Goal: Task Accomplishment & Management: Manage account settings

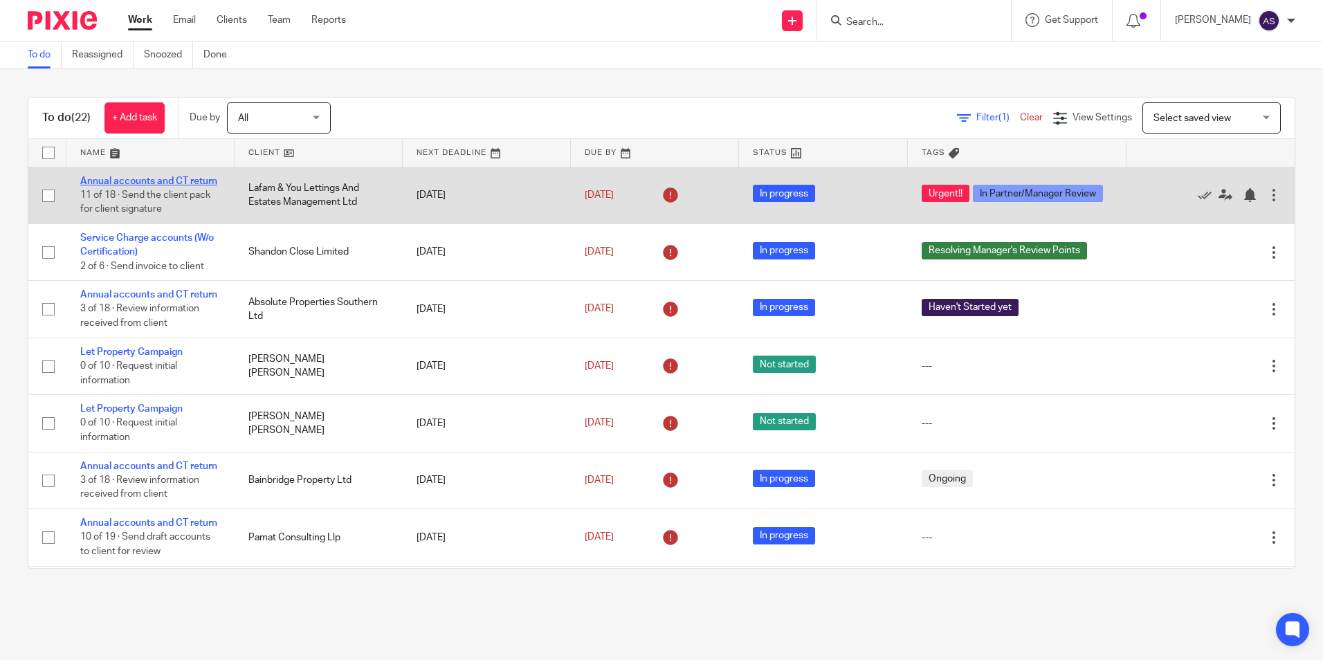
click at [156, 183] on link "Annual accounts and CT return" at bounding box center [148, 181] width 137 height 10
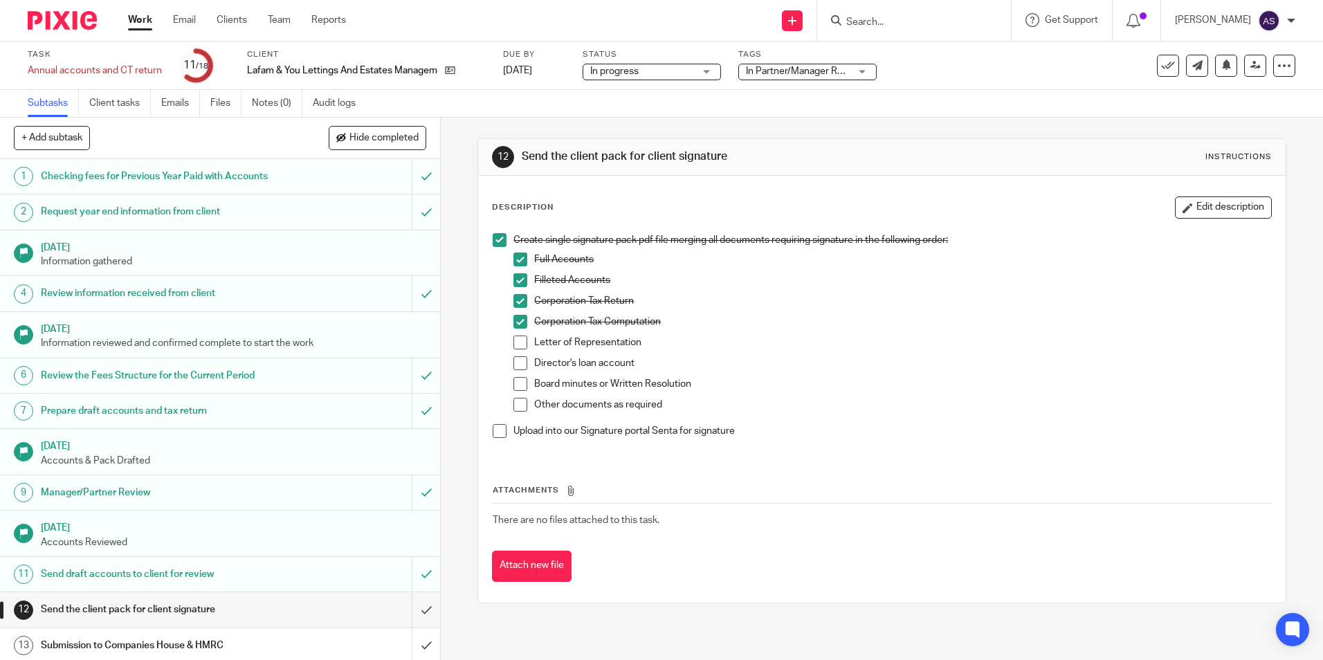
click at [517, 340] on span at bounding box center [520, 343] width 14 height 14
click at [513, 363] on span at bounding box center [520, 363] width 14 height 14
click at [515, 385] on span at bounding box center [520, 384] width 14 height 14
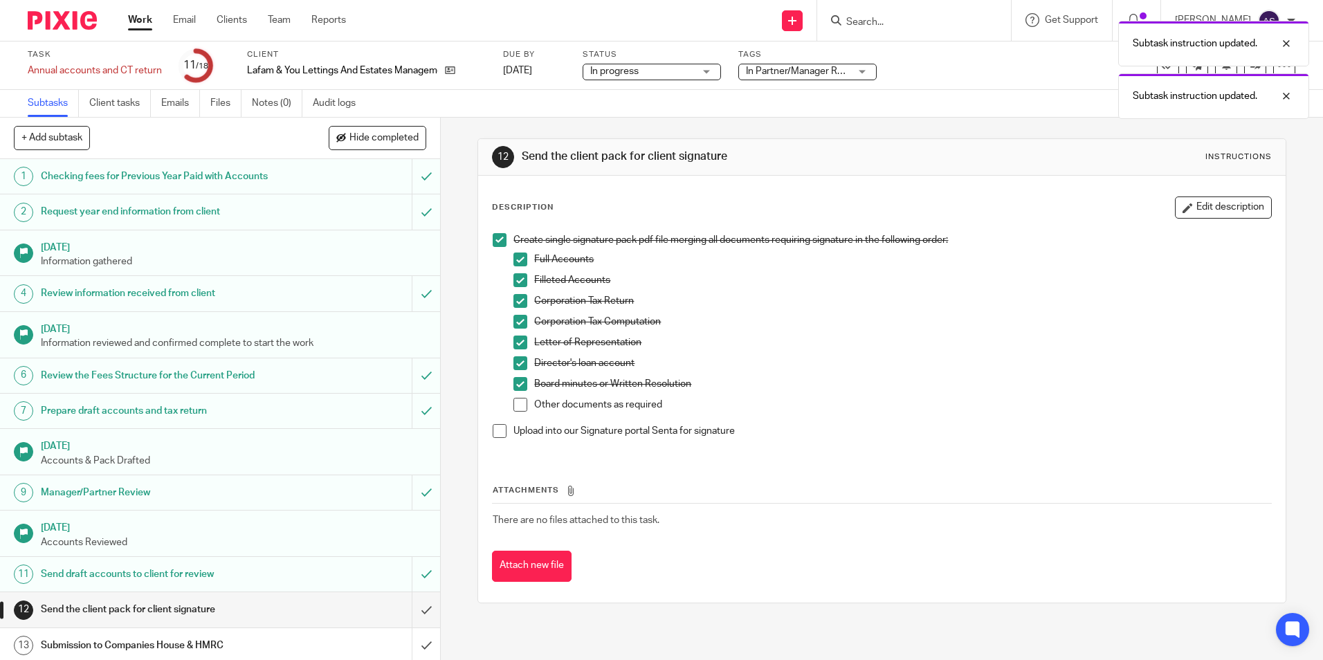
click at [513, 403] on span at bounding box center [520, 405] width 14 height 14
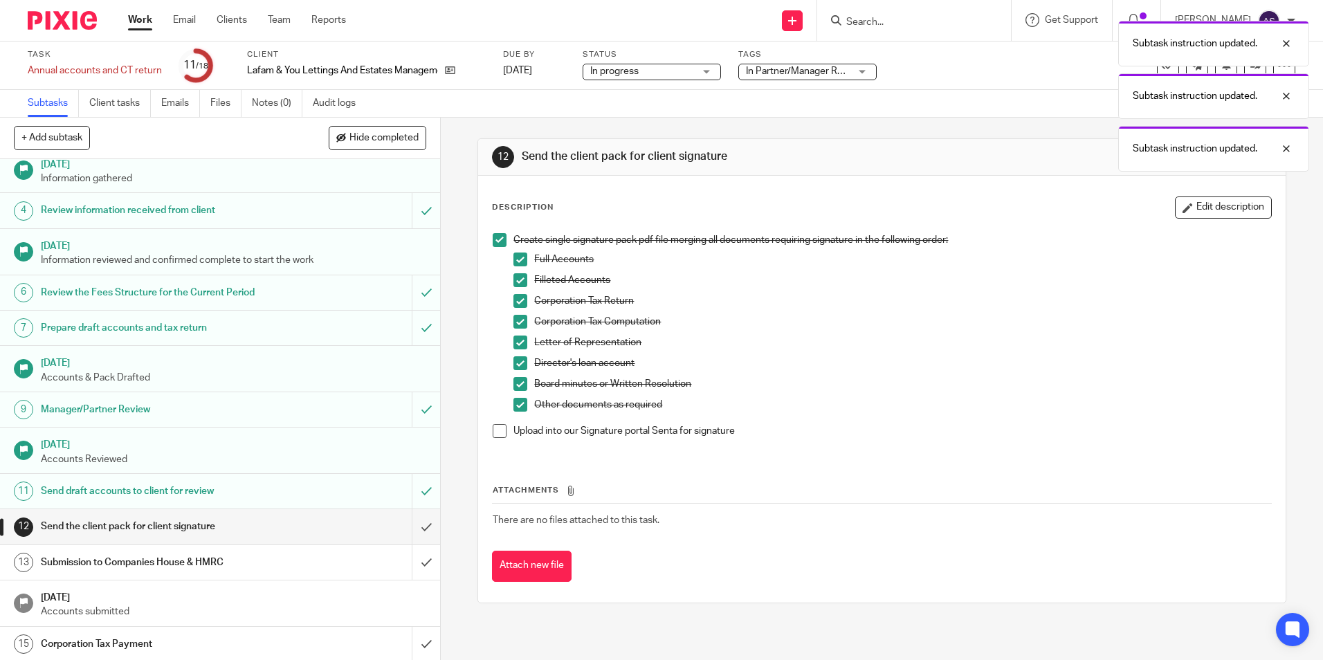
scroll to position [192, 0]
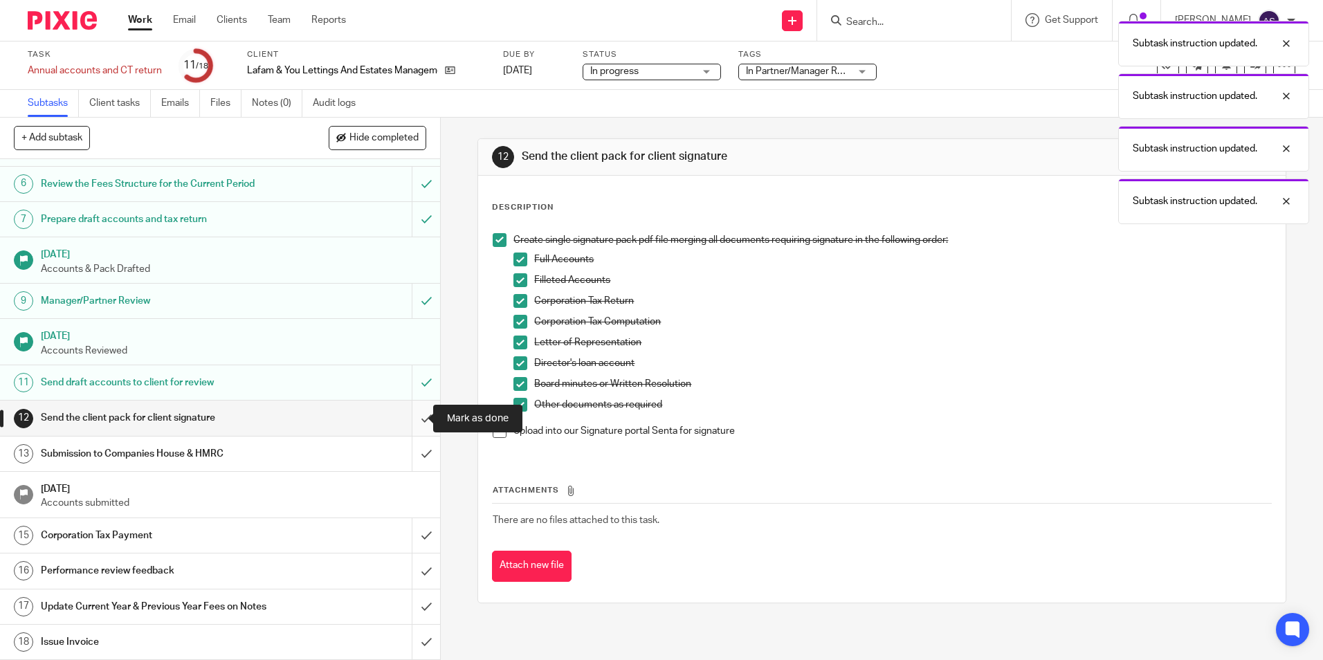
click at [413, 418] on input "submit" at bounding box center [220, 418] width 440 height 35
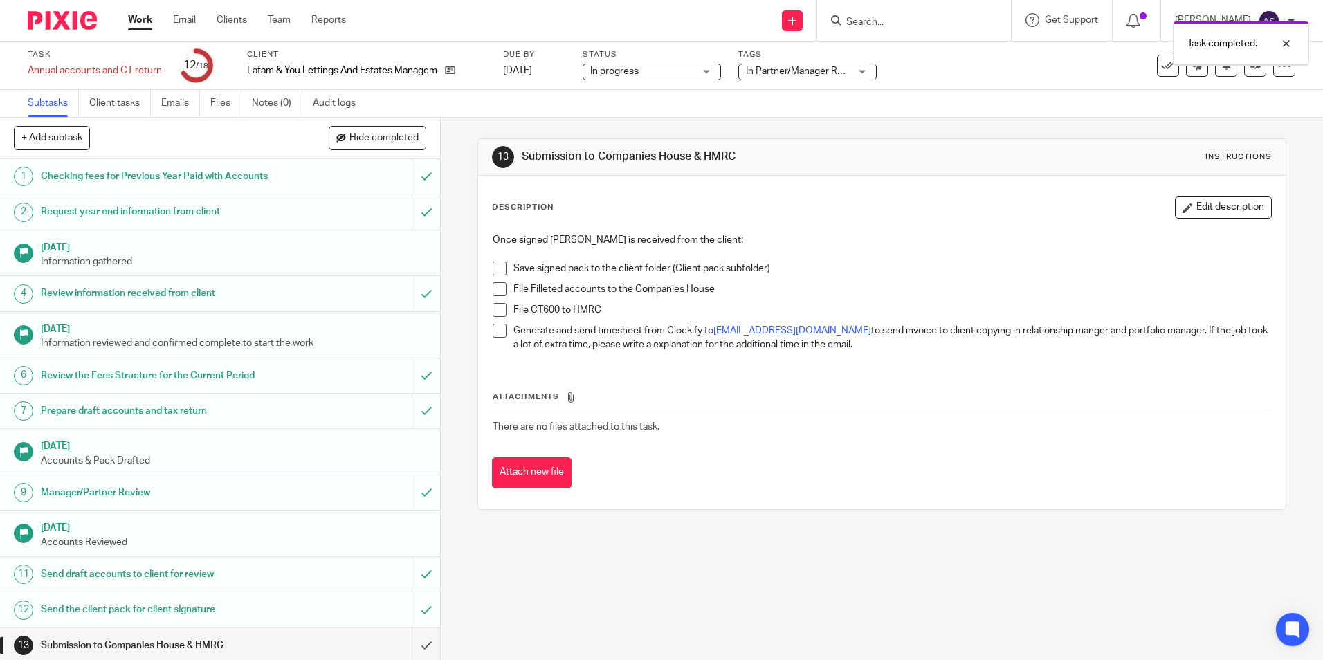
scroll to position [192, 0]
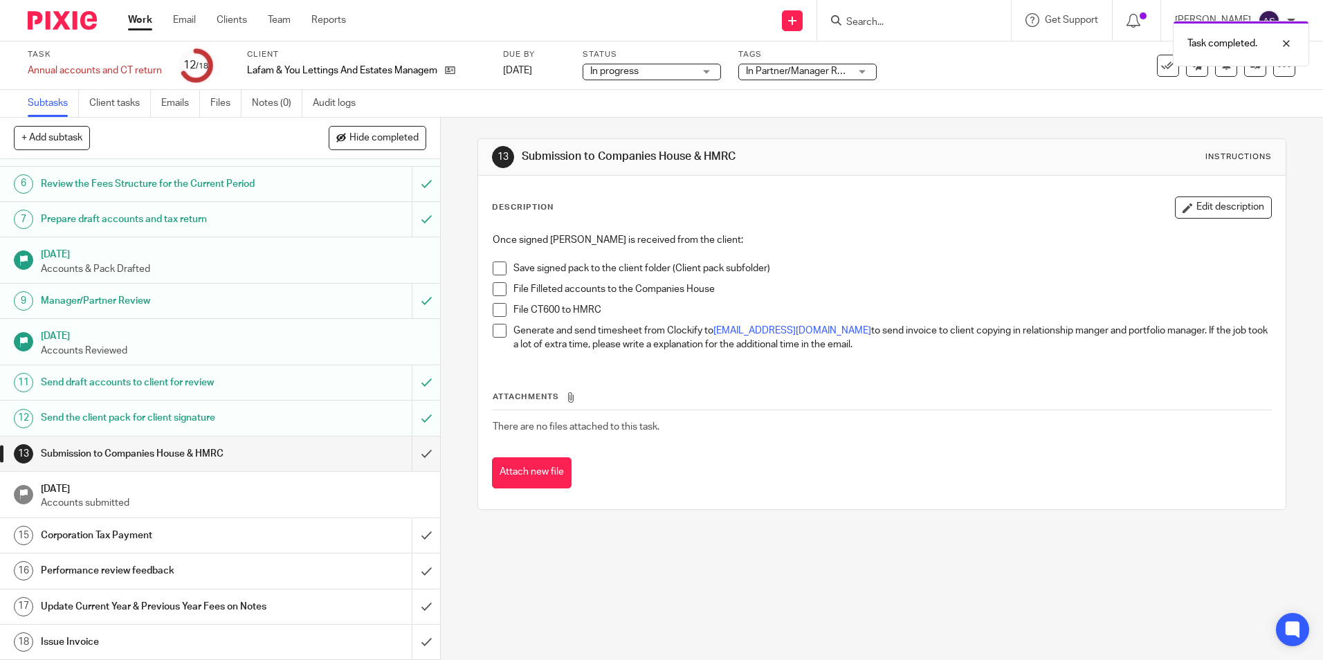
click at [498, 266] on span at bounding box center [500, 269] width 14 height 14
click at [495, 285] on span at bounding box center [500, 289] width 14 height 14
click at [493, 309] on span at bounding box center [500, 310] width 14 height 14
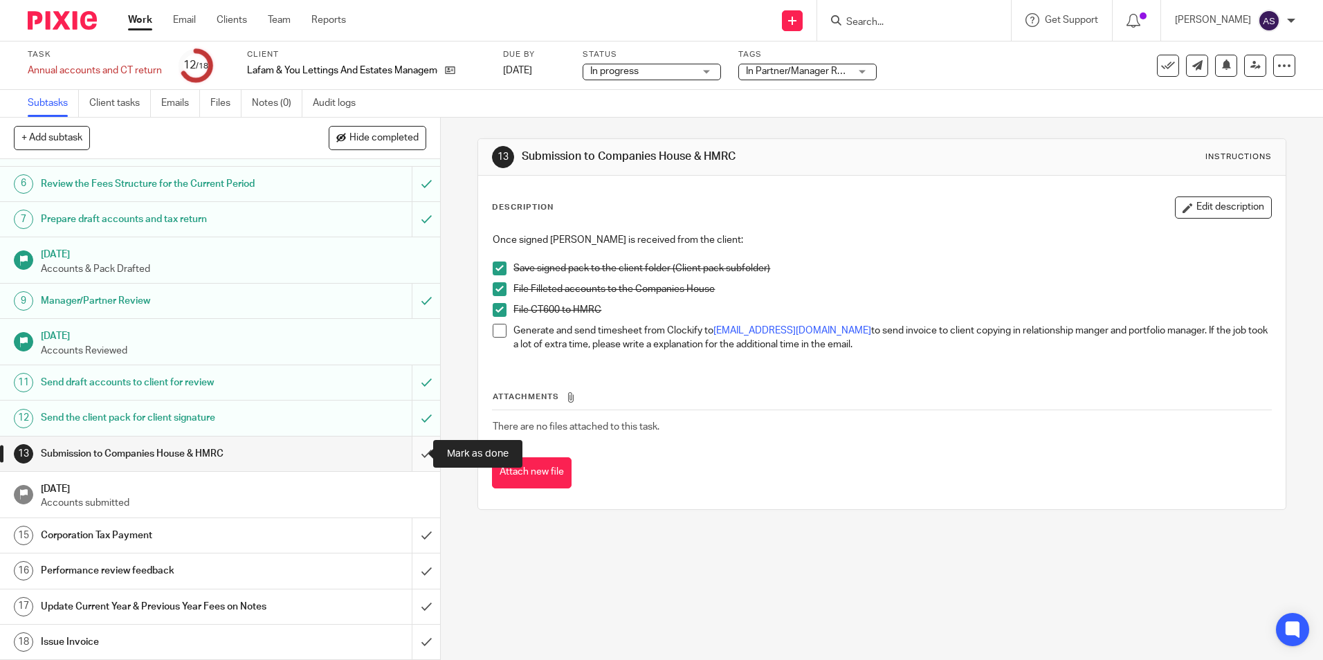
click at [409, 451] on input "submit" at bounding box center [220, 454] width 440 height 35
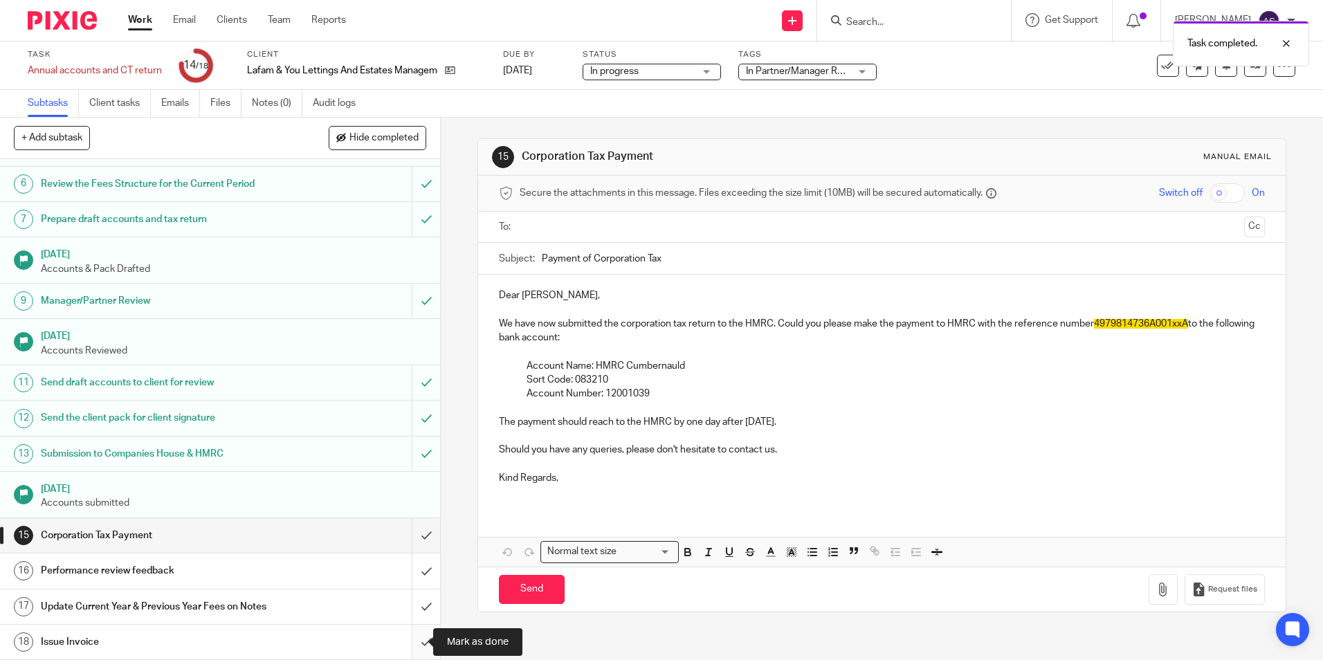
scroll to position [192, 0]
click at [411, 640] on input "submit" at bounding box center [220, 642] width 440 height 35
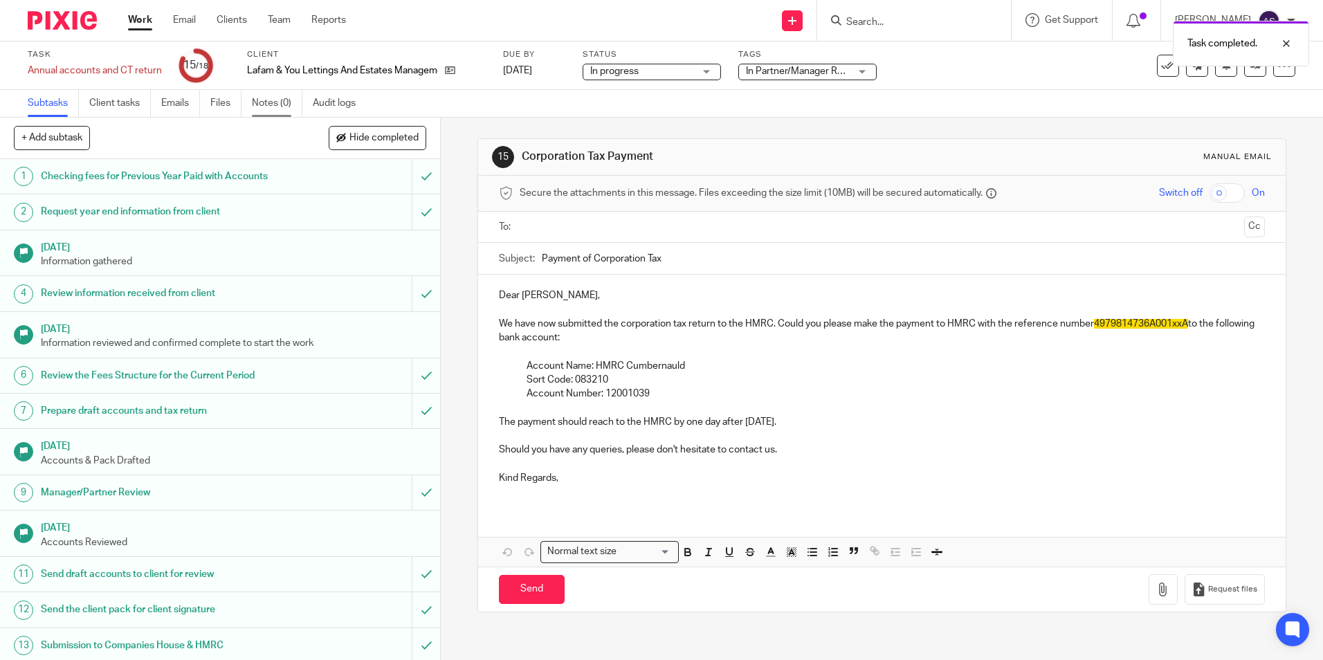
click at [277, 110] on link "Notes (0)" at bounding box center [277, 103] width 51 height 27
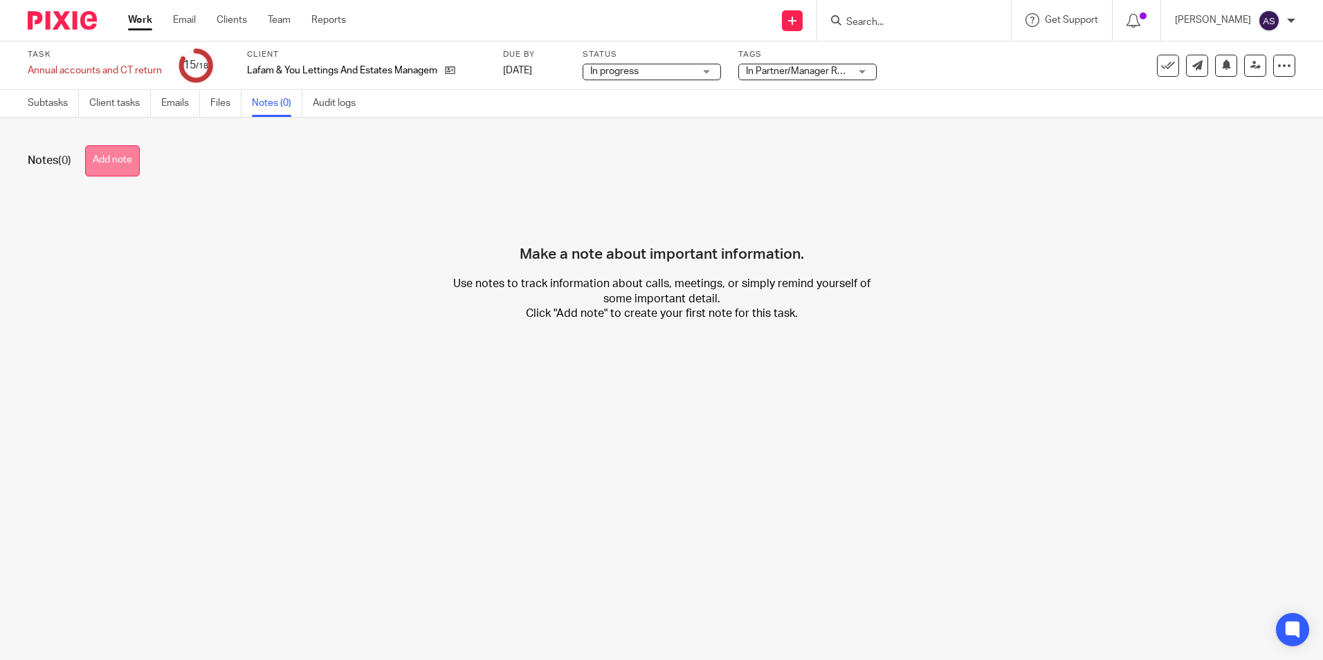
click at [126, 168] on button "Add note" at bounding box center [112, 160] width 55 height 31
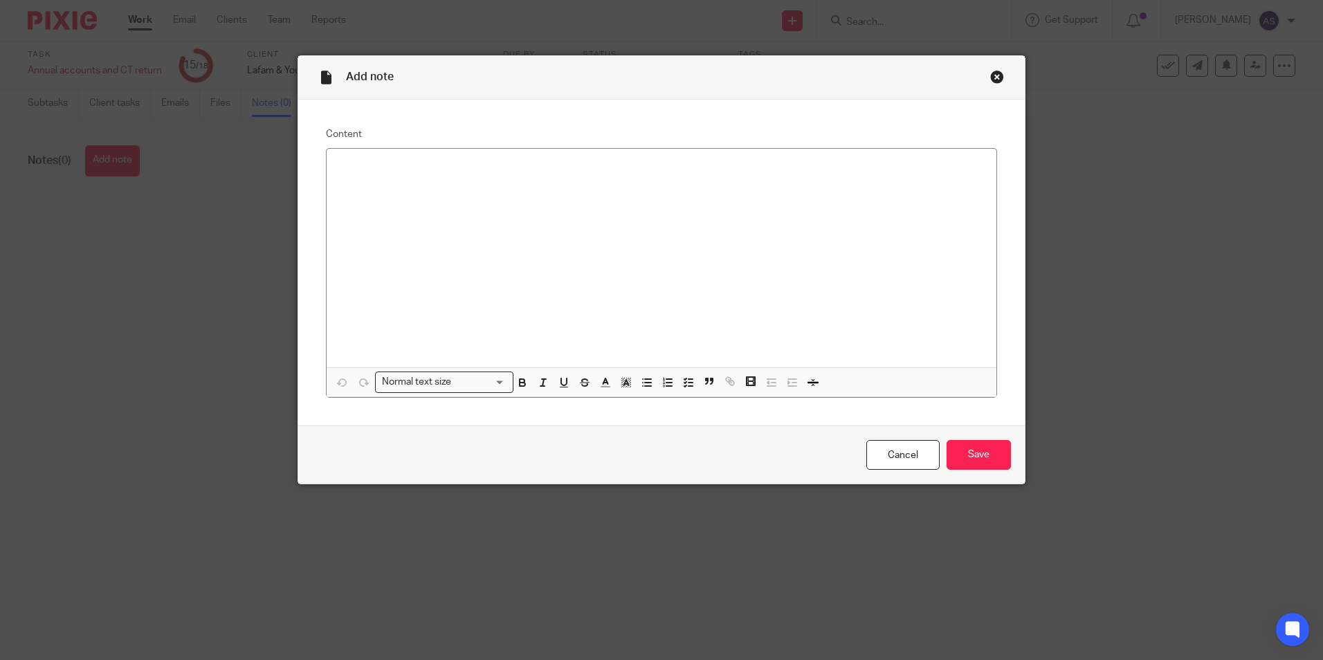
click at [990, 78] on div "Close this dialog window" at bounding box center [997, 77] width 14 height 14
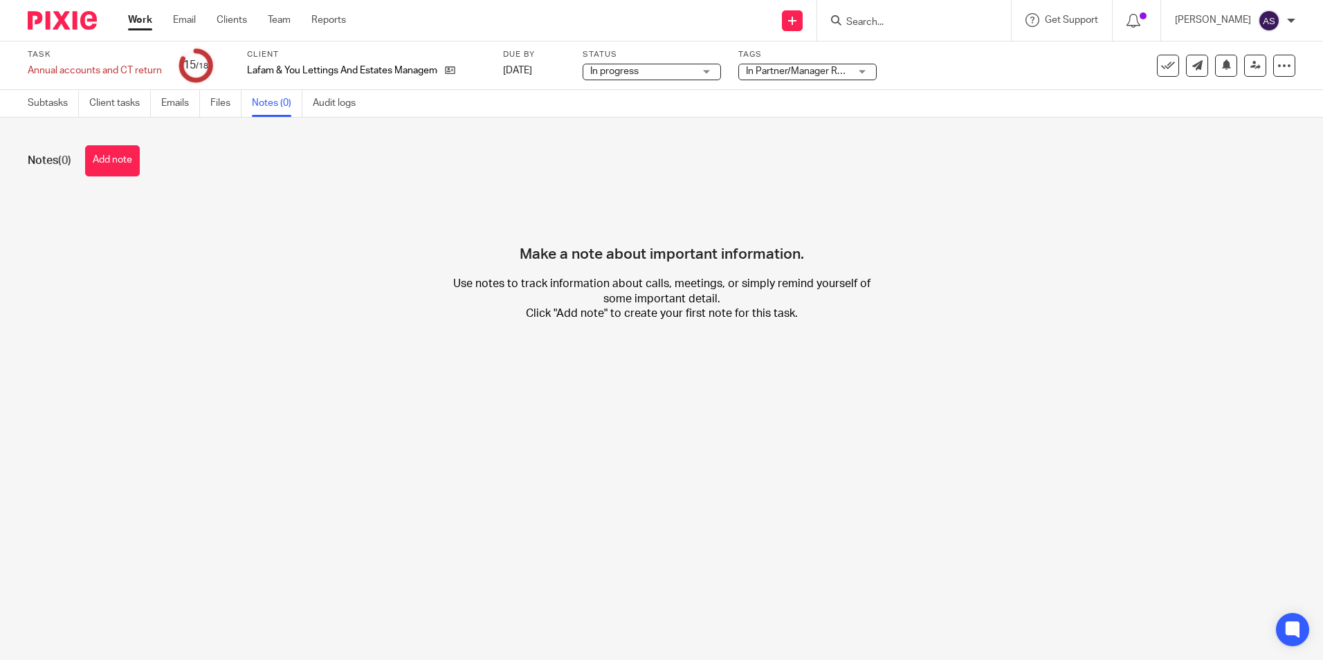
click at [278, 215] on div "Make a note about important information. Use notes to track information about c…" at bounding box center [662, 269] width 1268 height 145
click at [70, 12] on img at bounding box center [62, 20] width 69 height 19
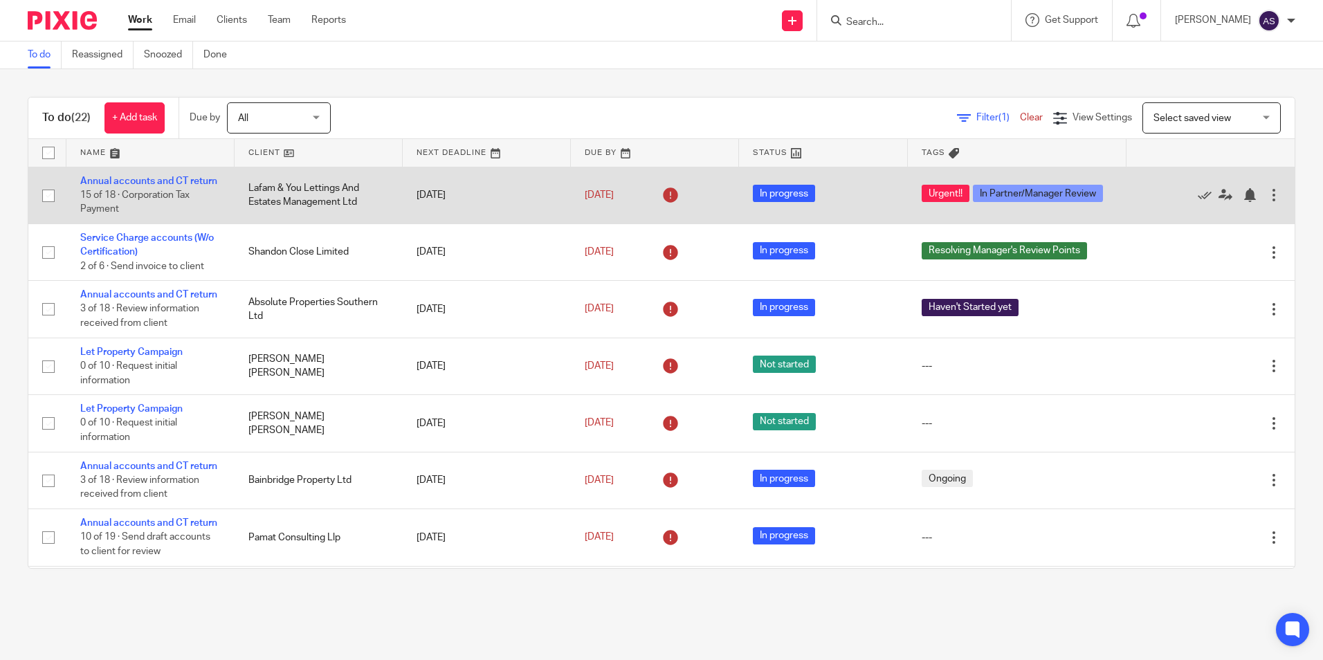
click at [277, 201] on td "Lafam & You Lettings And Estates Management Ltd" at bounding box center [319, 195] width 168 height 57
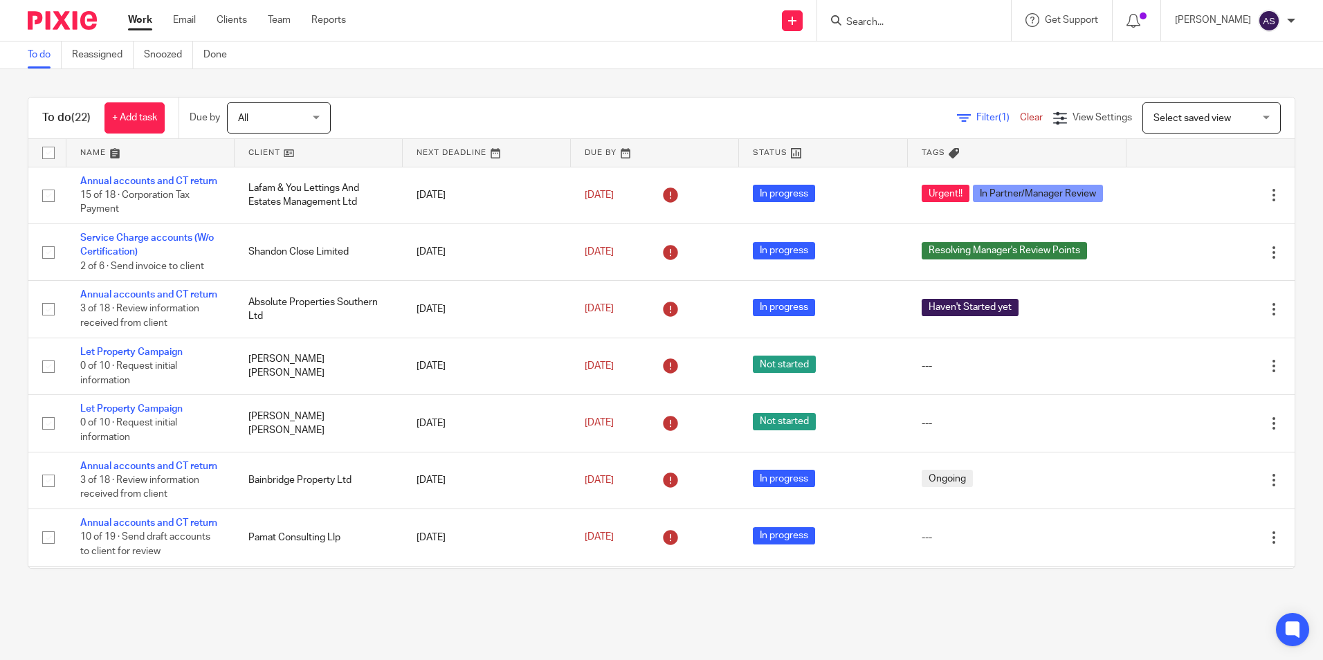
click at [966, 21] on input "Search" at bounding box center [907, 23] width 125 height 12
type input "lafam"
click at [976, 75] on link at bounding box center [970, 60] width 257 height 32
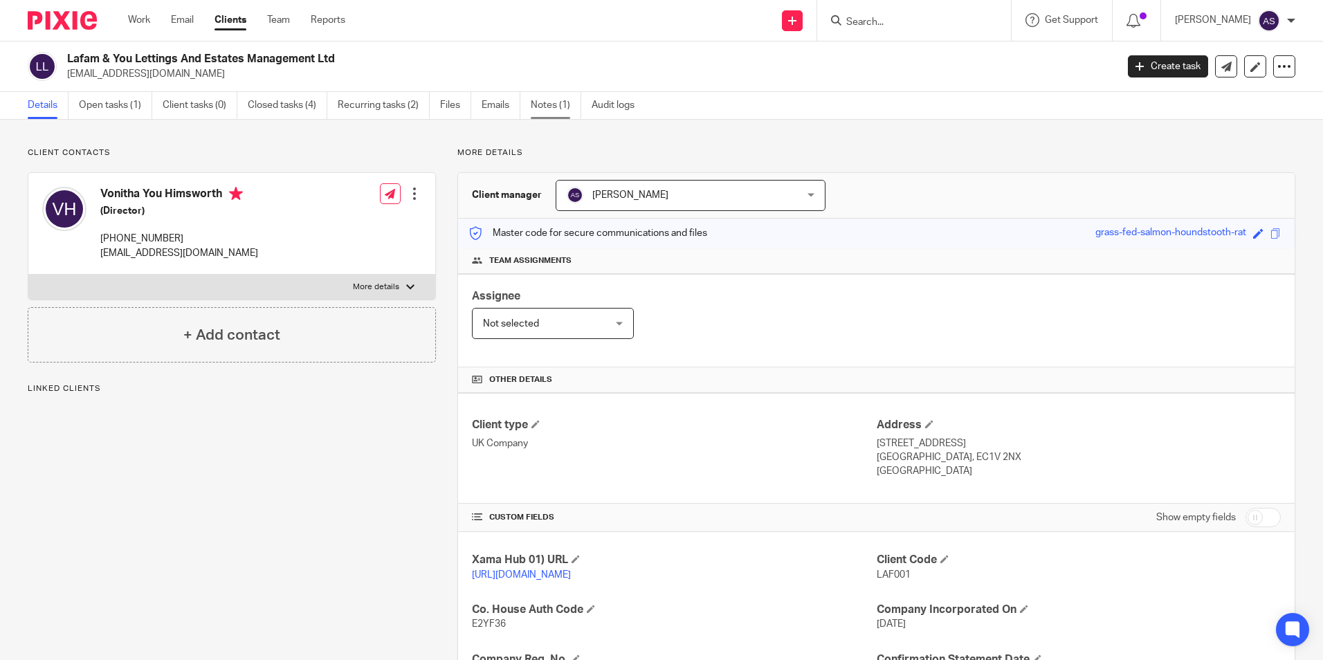
click at [556, 109] on link "Notes (1)" at bounding box center [556, 105] width 51 height 27
click at [275, 103] on link "Closed tasks (4)" at bounding box center [288, 105] width 80 height 27
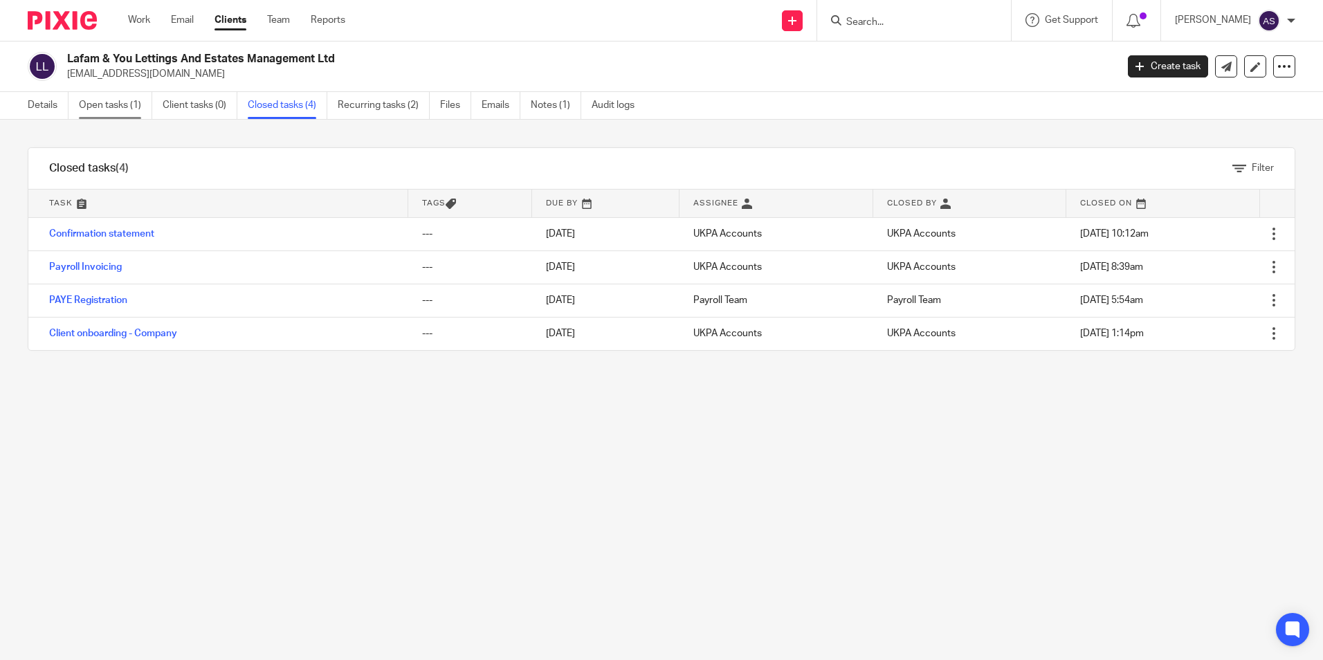
click at [102, 100] on link "Open tasks (1)" at bounding box center [115, 105] width 73 height 27
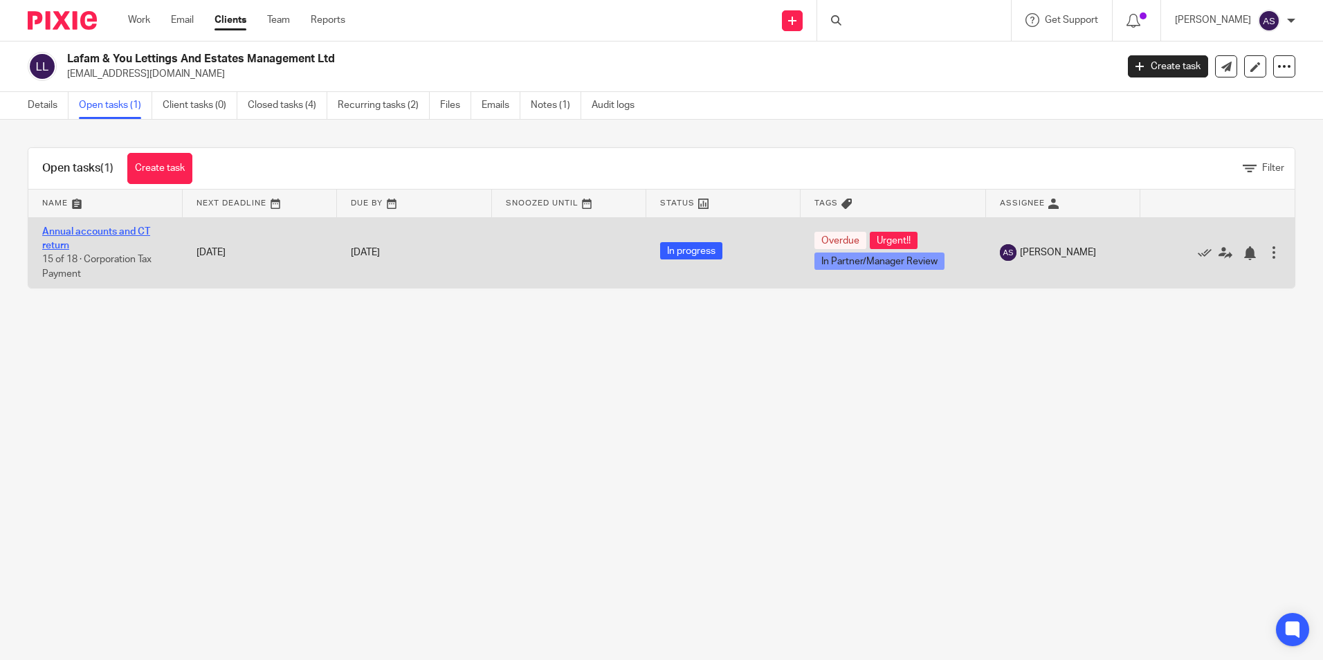
click at [91, 233] on link "Annual accounts and CT return" at bounding box center [96, 239] width 108 height 24
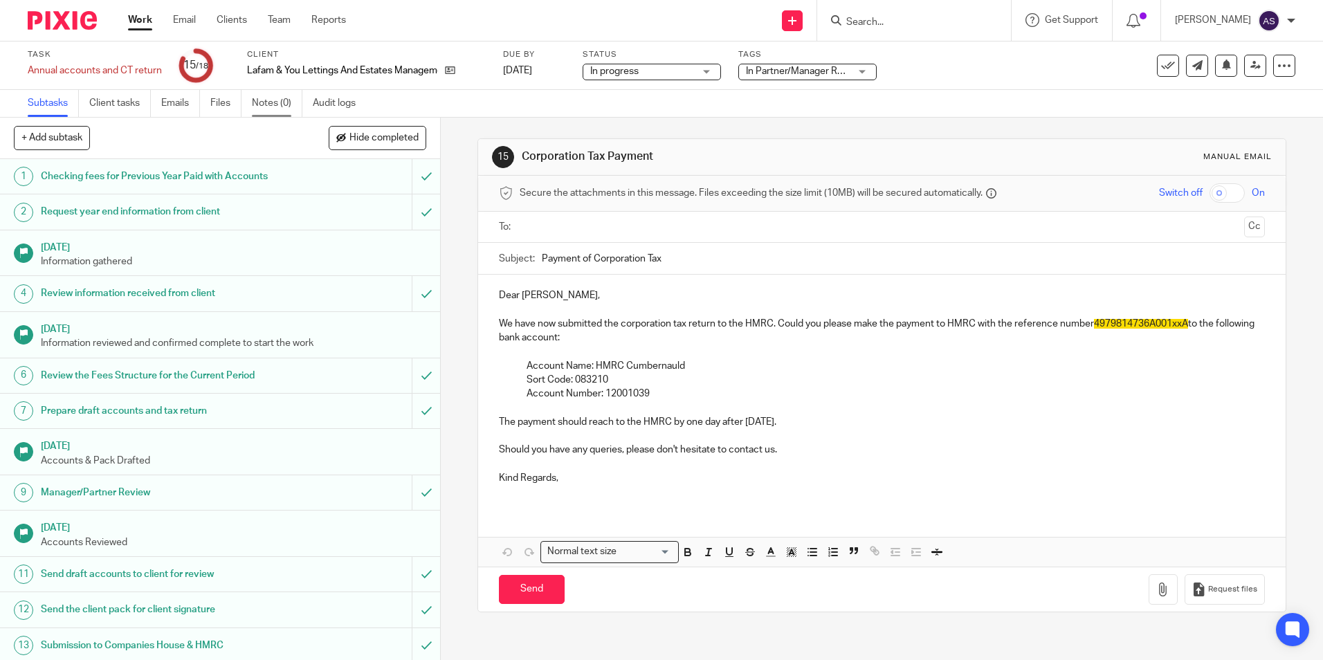
click at [280, 107] on link "Notes (0)" at bounding box center [277, 103] width 51 height 27
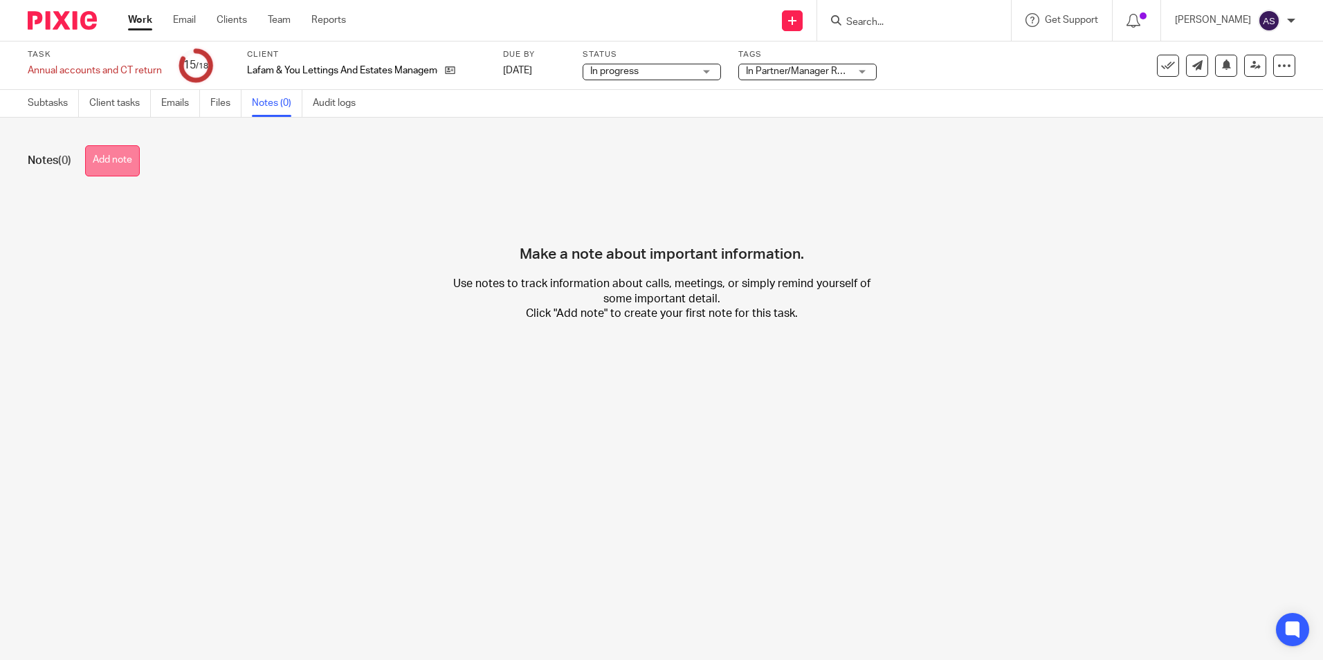
click at [127, 158] on button "Add note" at bounding box center [112, 160] width 55 height 31
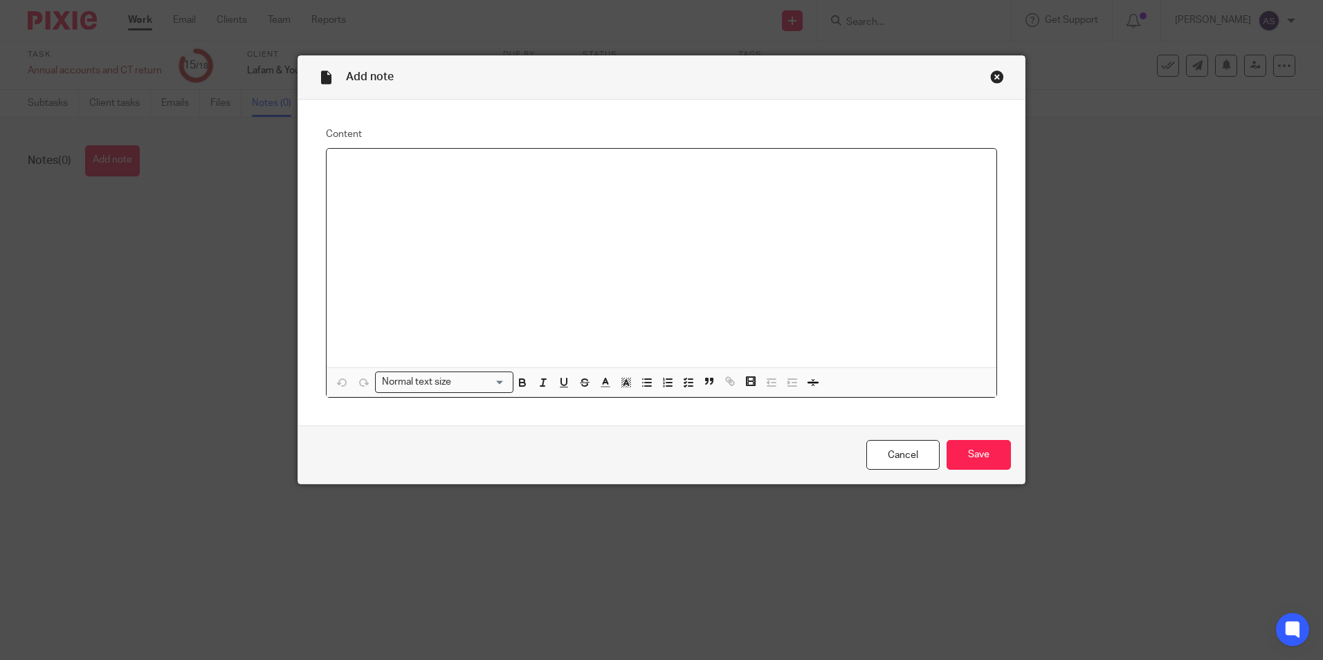
click at [366, 170] on p at bounding box center [662, 167] width 648 height 14
click at [974, 451] on input "Save" at bounding box center [979, 455] width 64 height 30
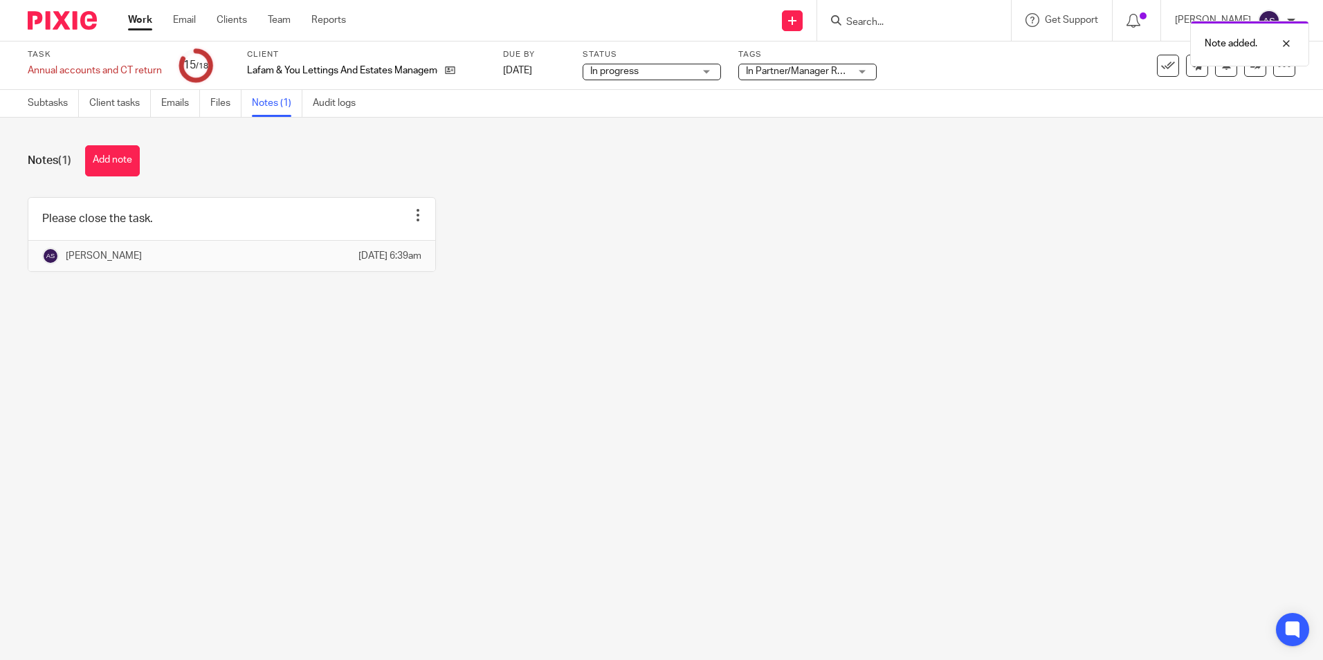
click at [601, 268] on div "Please close the task. Edit note Delete note Anish K Sarraf 26 Sep 2025 6:39am" at bounding box center [650, 244] width 1289 height 95
click at [1244, 71] on link at bounding box center [1255, 66] width 22 height 22
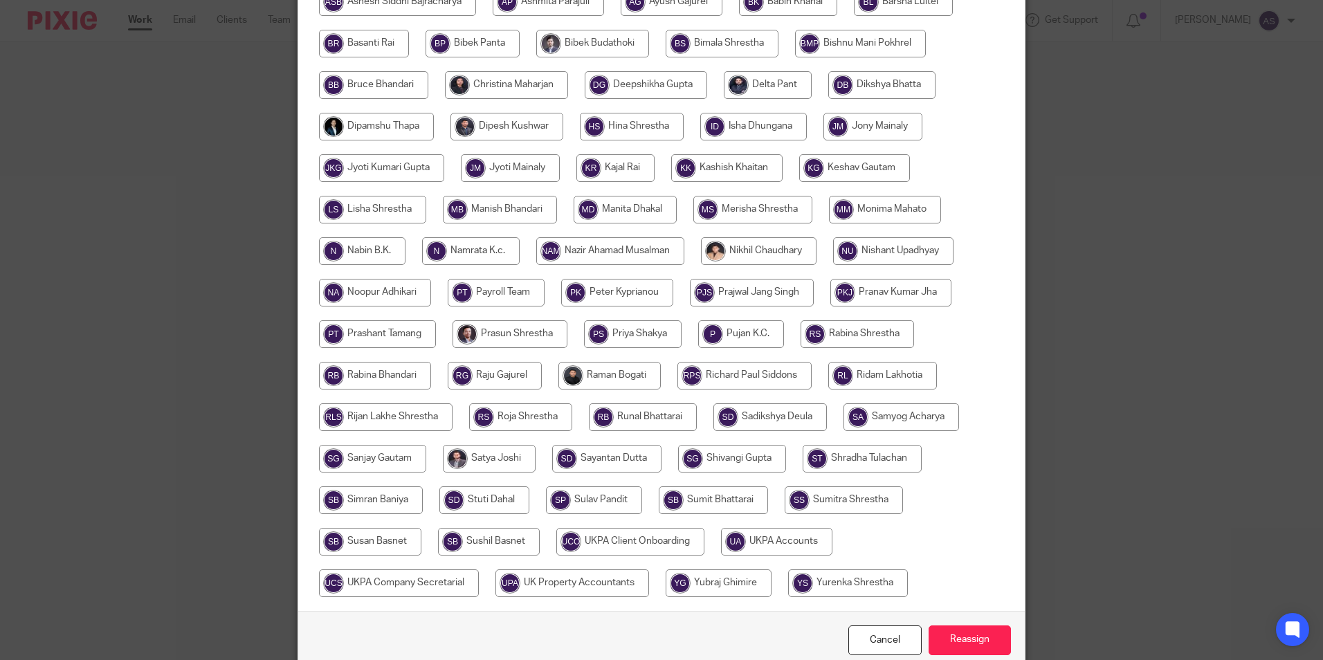
scroll to position [411, 0]
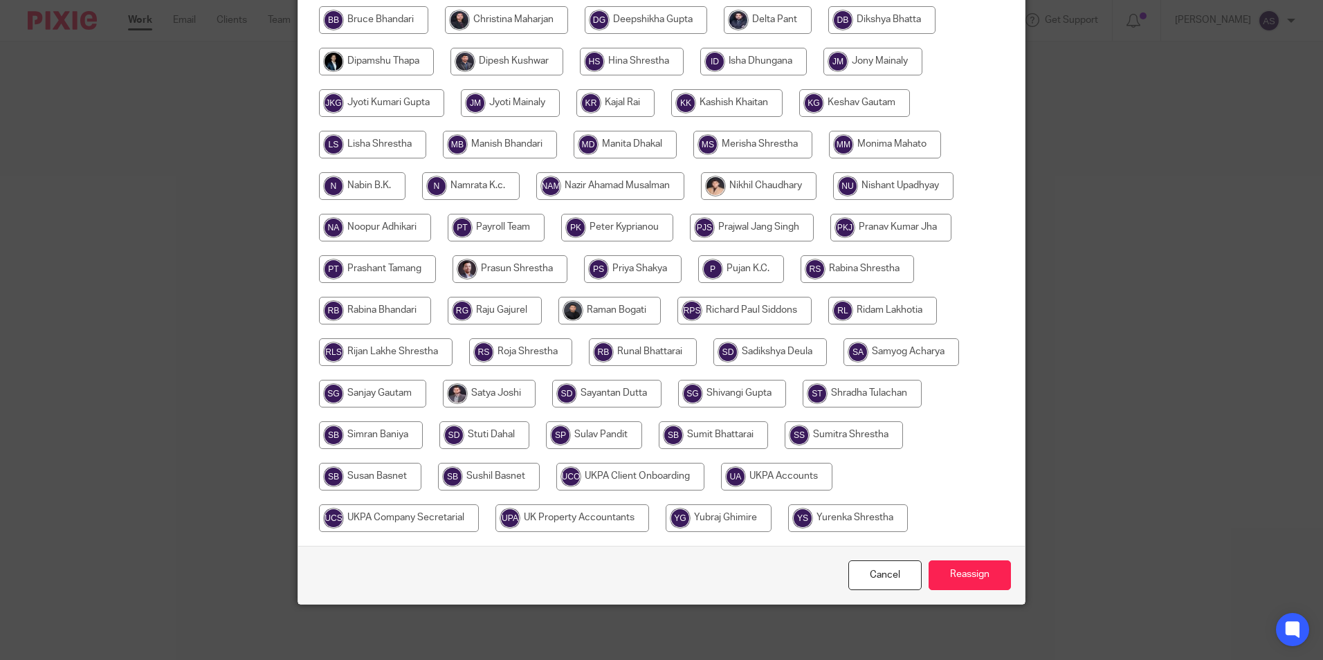
click at [798, 471] on input "radio" at bounding box center [776, 477] width 111 height 28
radio input "true"
click at [945, 572] on input "Reassign" at bounding box center [970, 576] width 82 height 30
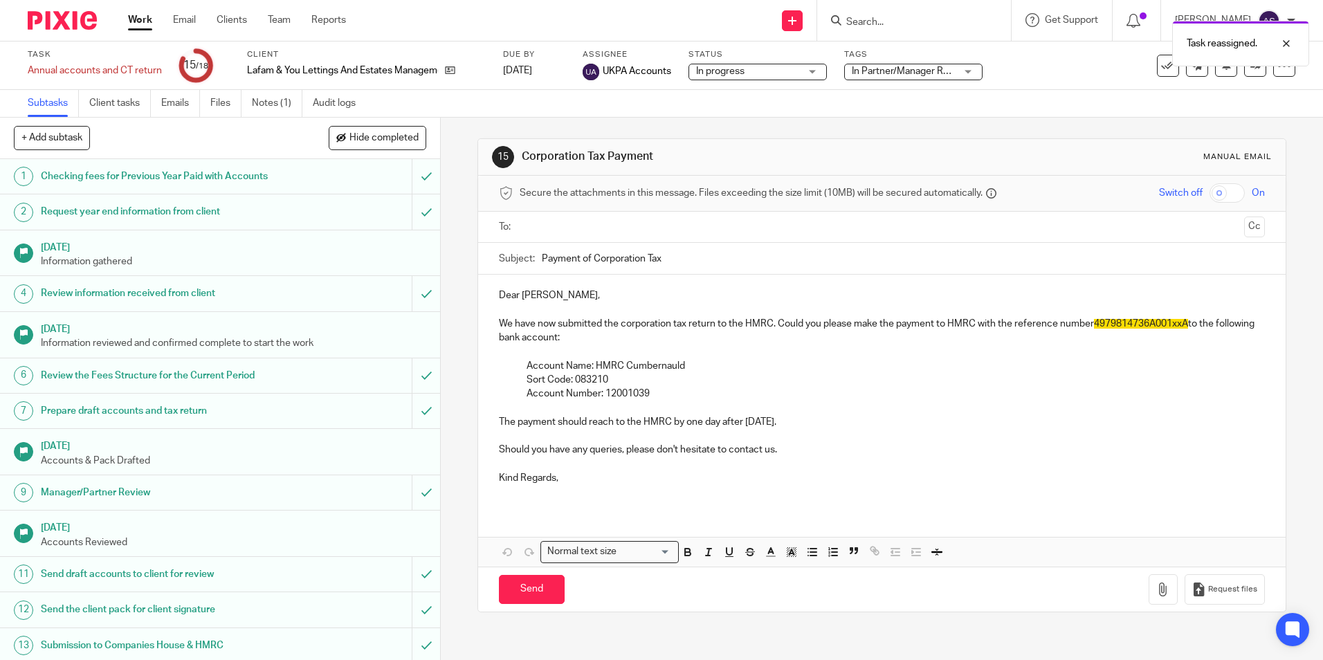
click at [73, 25] on img at bounding box center [62, 20] width 69 height 19
